Goal: Information Seeking & Learning: Learn about a topic

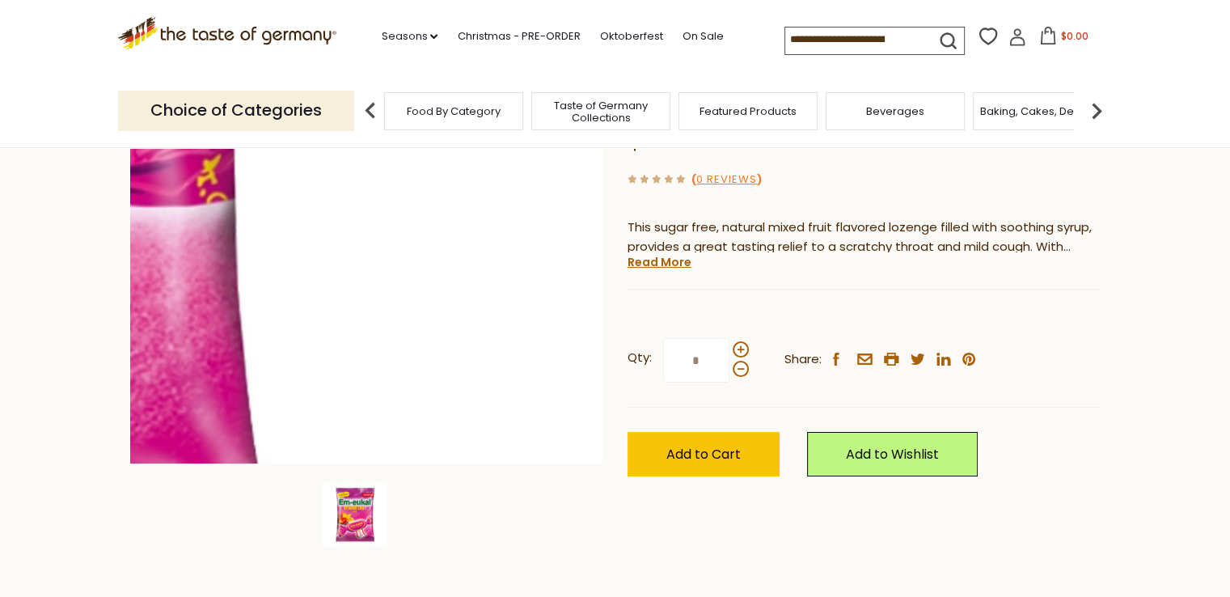
scroll to position [243, 0]
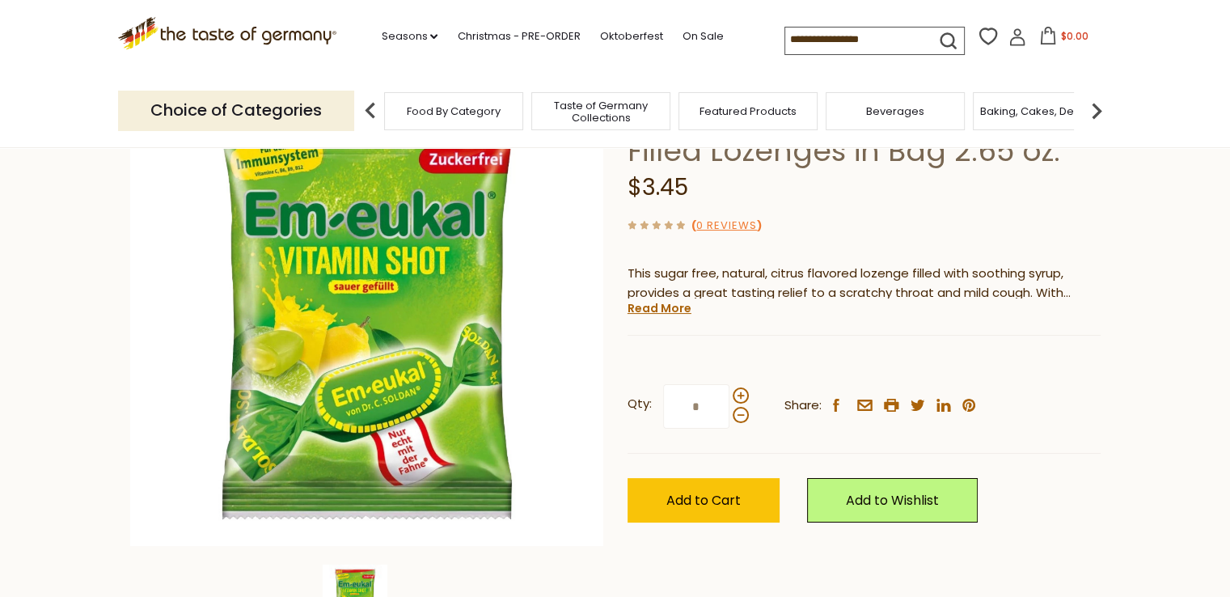
scroll to position [161, 0]
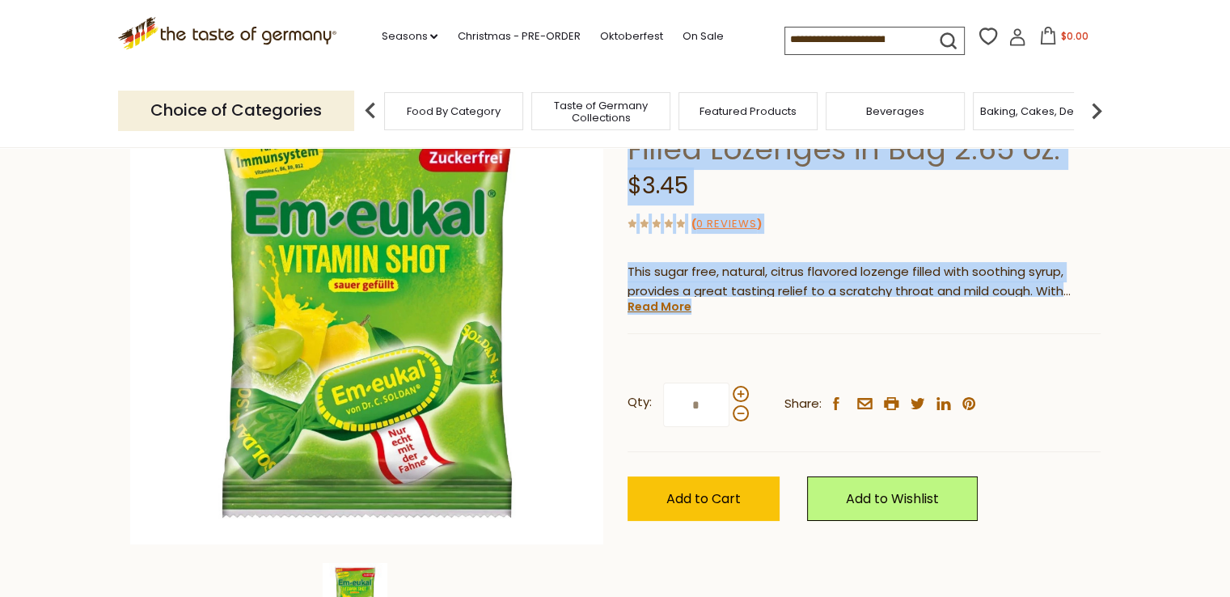
drag, startPoint x: 624, startPoint y: 268, endPoint x: 1096, endPoint y: 308, distance: 473.3
click at [1096, 308] on div "Home Food By Category Health & Wellness Dr. Soldan Sour Vitamin Shot Filled Loz…" at bounding box center [615, 330] width 995 height 622
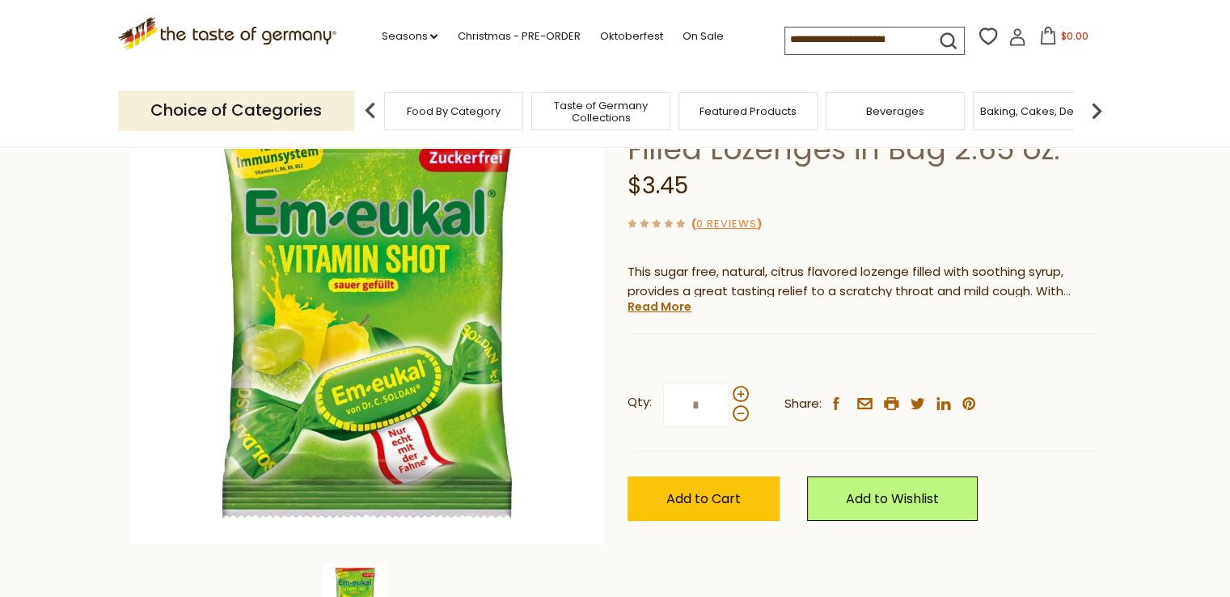
click at [1095, 308] on div "Dr. Soldan Dr. Soldan Sour Vitamin Shot Filled Lozenges in Bag 2.65 oz. $3.45 (…" at bounding box center [864, 314] width 473 height 487
click at [673, 305] on link "Read More" at bounding box center [660, 306] width 64 height 16
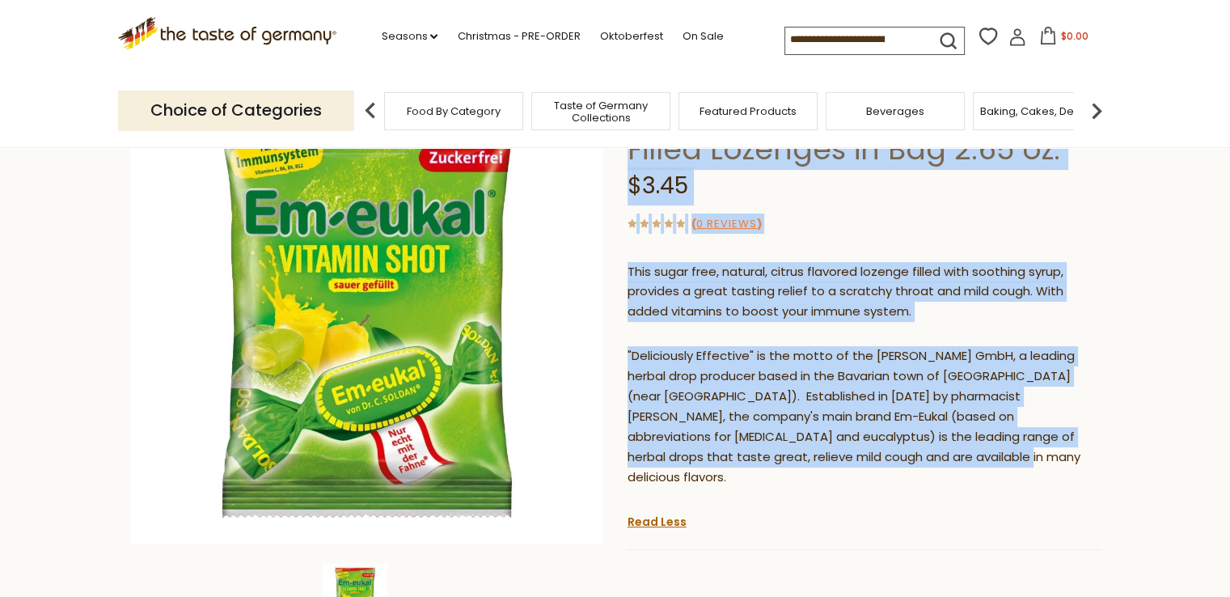
drag, startPoint x: 768, startPoint y: 455, endPoint x: 611, endPoint y: 241, distance: 264.5
click at [611, 241] on div "Home Food By Category Health & Wellness Dr. Soldan Sour Vitamin Shot Filled Loz…" at bounding box center [615, 396] width 995 height 755
copy div "Dr. Soldan Dr. Soldan Sour Vitamin Shot Filled Lozenges in Bag 2.65 oz. $3.45 (…"
